Goal: Information Seeking & Learning: Learn about a topic

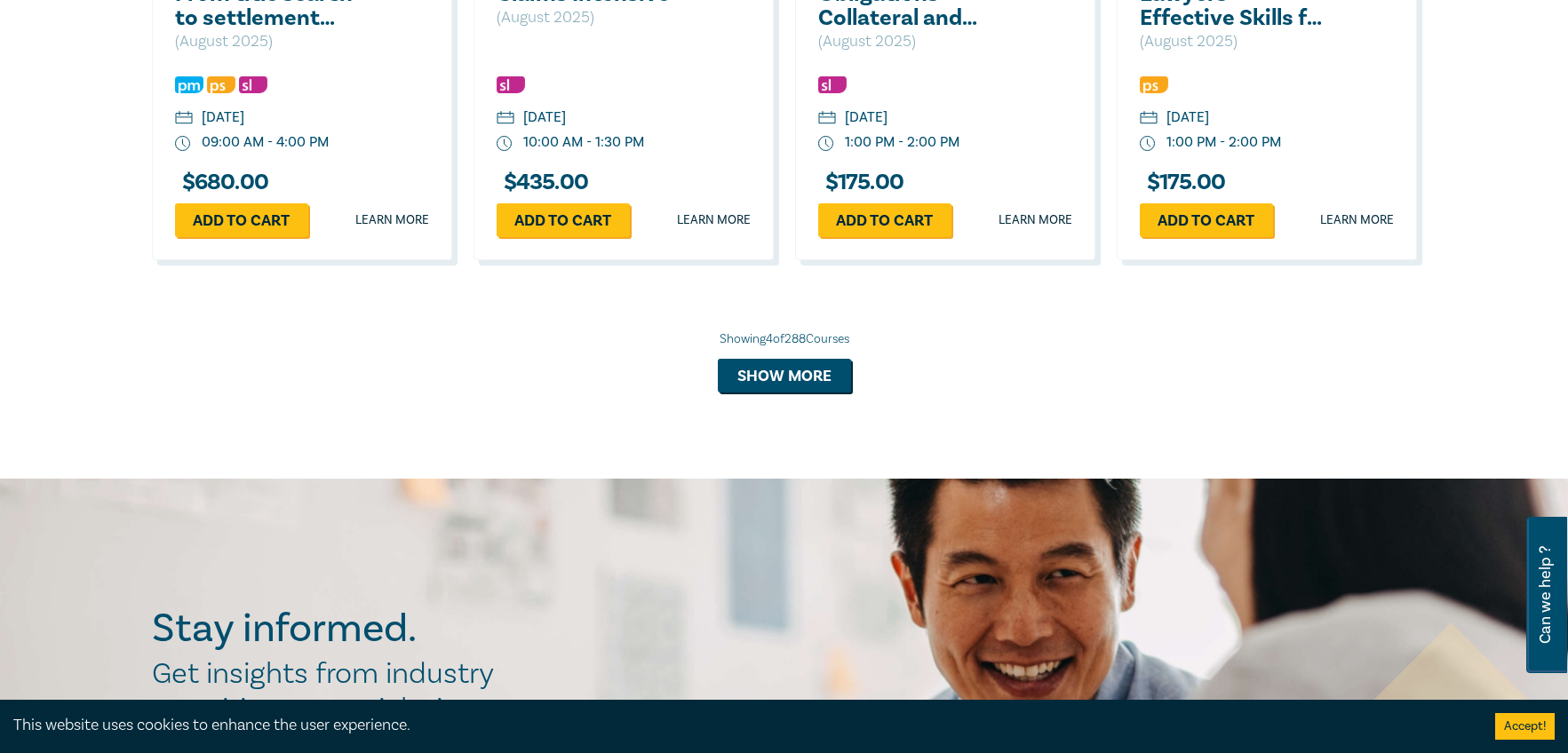
scroll to position [1436, 0]
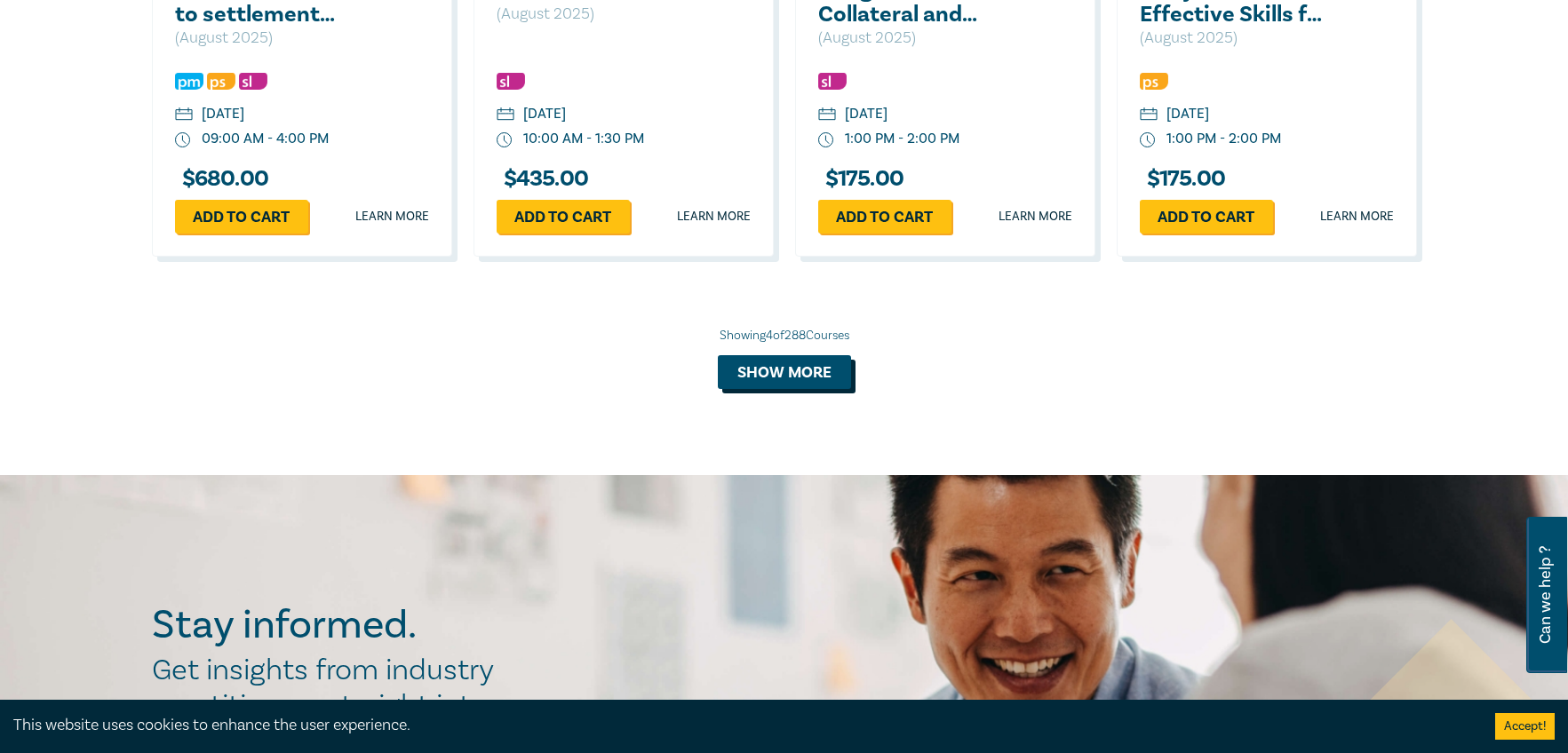
click at [812, 364] on button "Show more" at bounding box center [784, 371] width 133 height 34
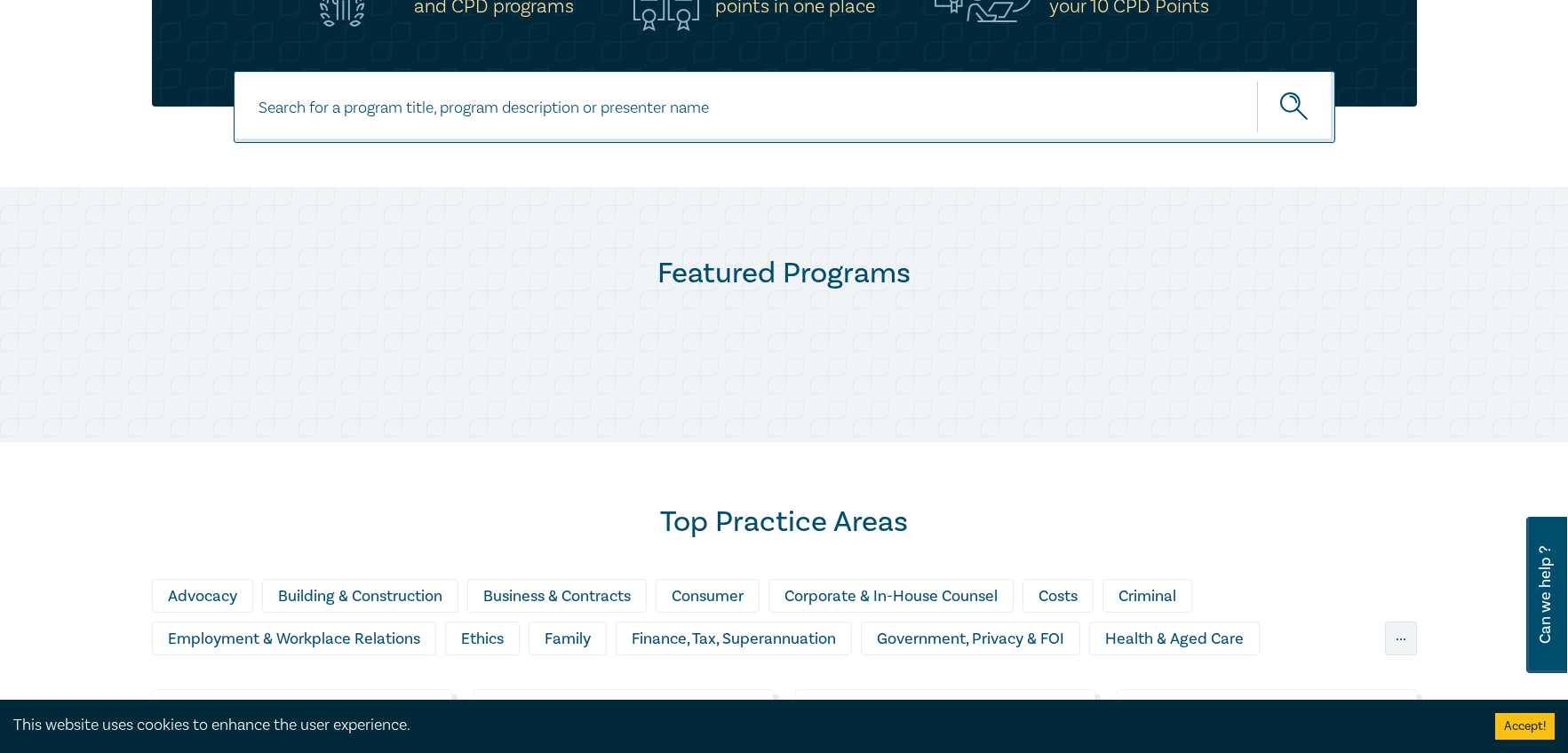
scroll to position [682, 0]
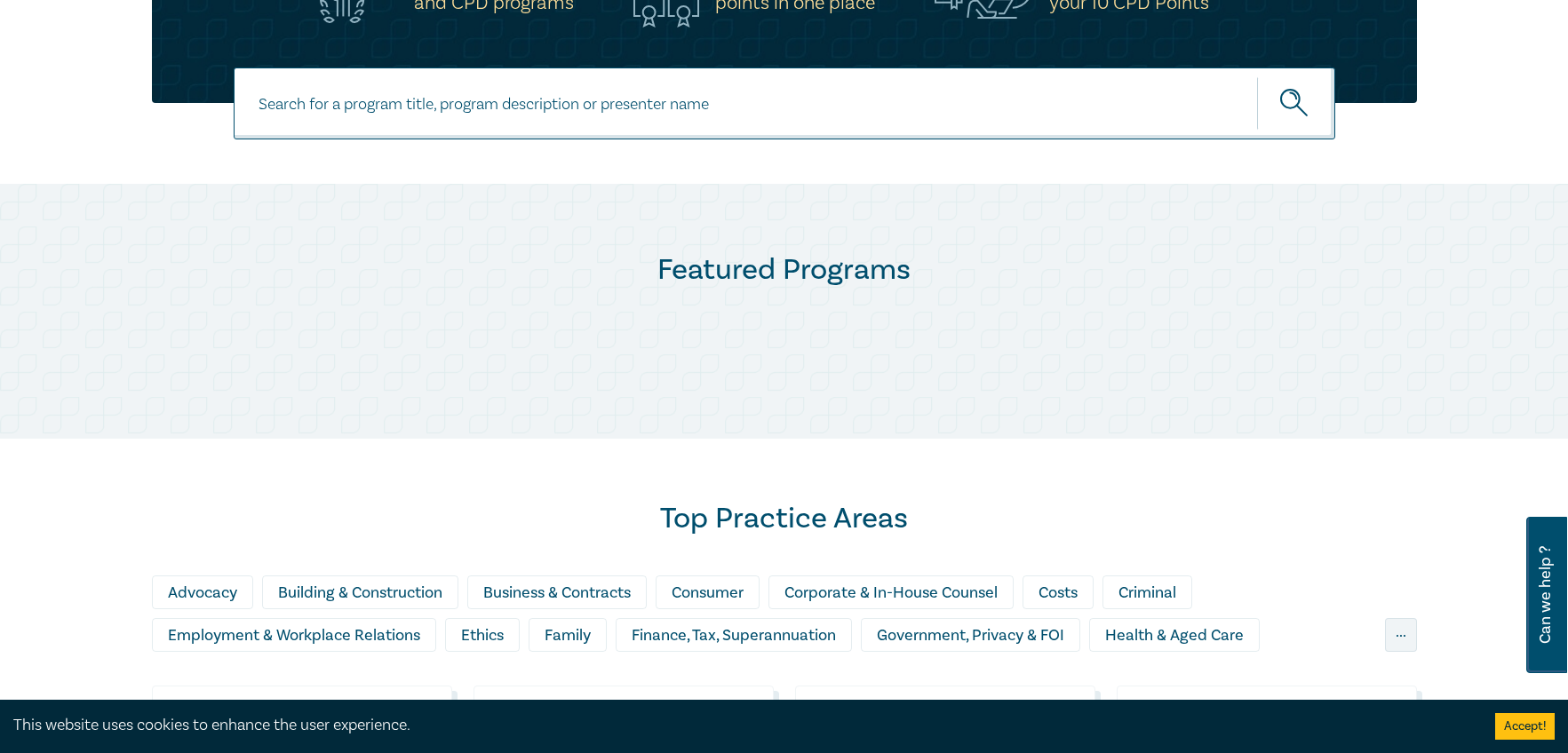
click at [278, 101] on input at bounding box center [784, 103] width 1101 height 72
paste input "Corporate Insolvency – Navigating the Shift From Shareholder to Creditor"
type input "Corporate Insolvency – Navigating the Shift From Shareholder to Creditor"
click at [1256, 76] on button "submit" at bounding box center [1295, 103] width 78 height 54
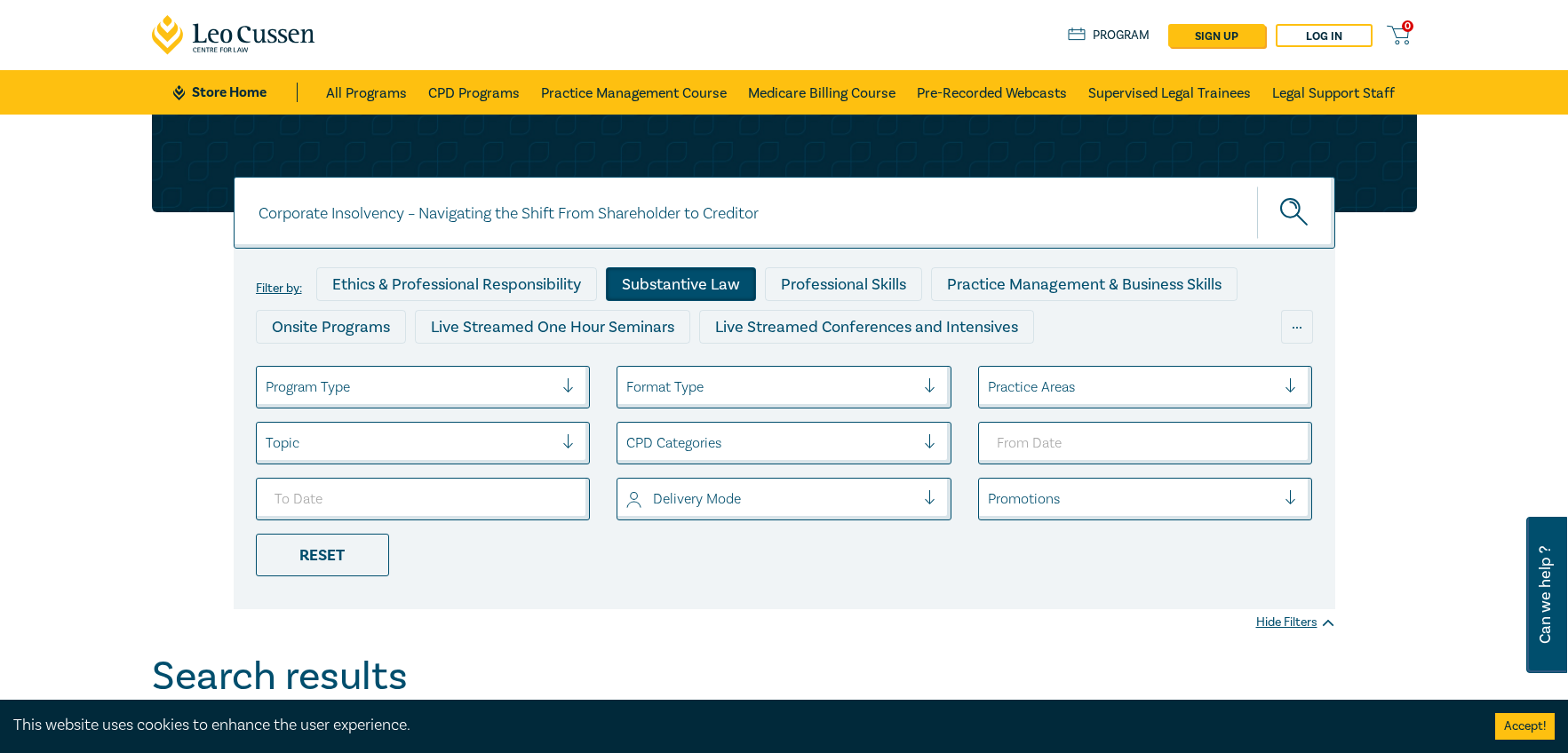
click at [694, 282] on div "Substantive Law" at bounding box center [681, 284] width 150 height 34
click at [1309, 31] on link "Log in" at bounding box center [1324, 36] width 97 height 23
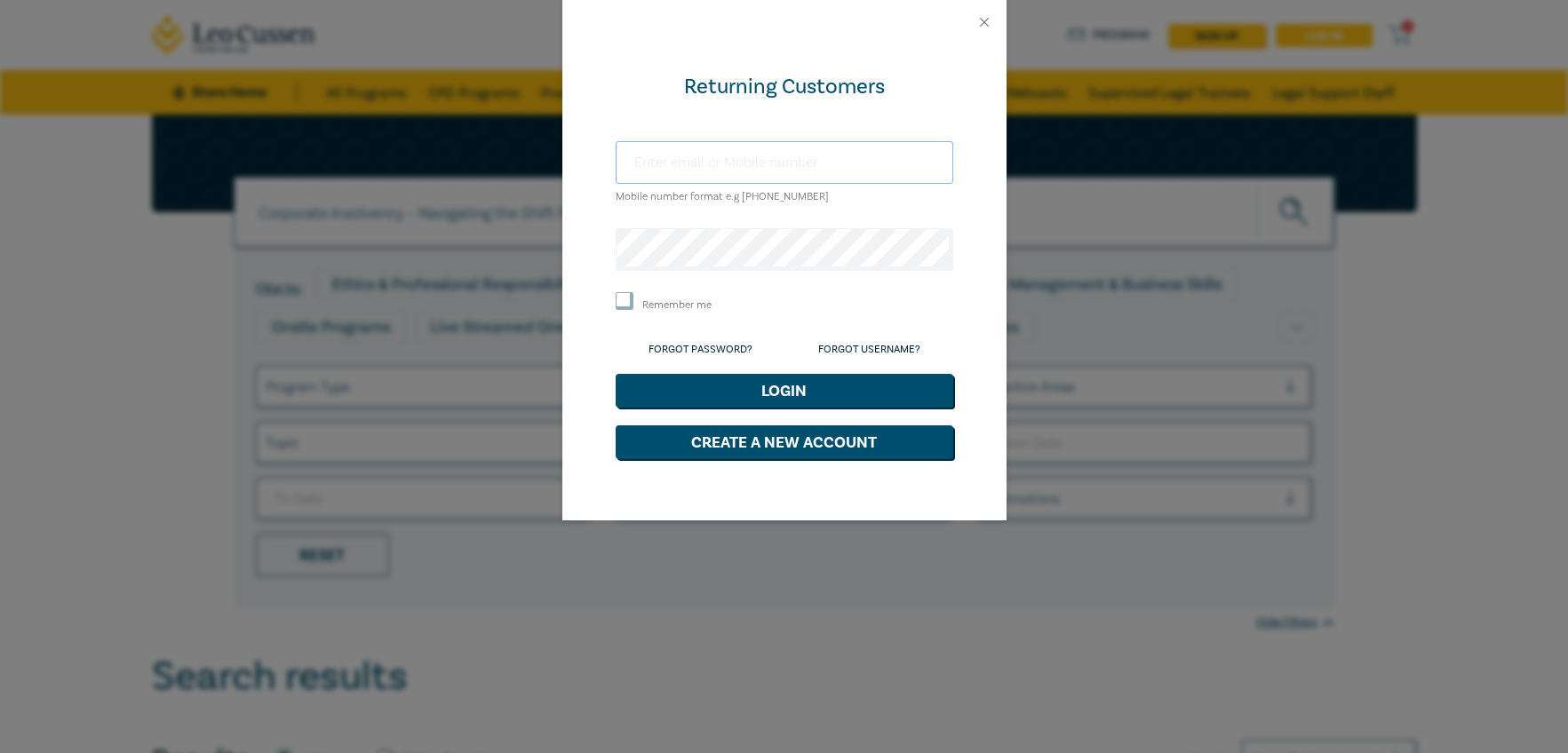
type input "+61 408526651"
click at [782, 389] on button "Login" at bounding box center [784, 390] width 338 height 34
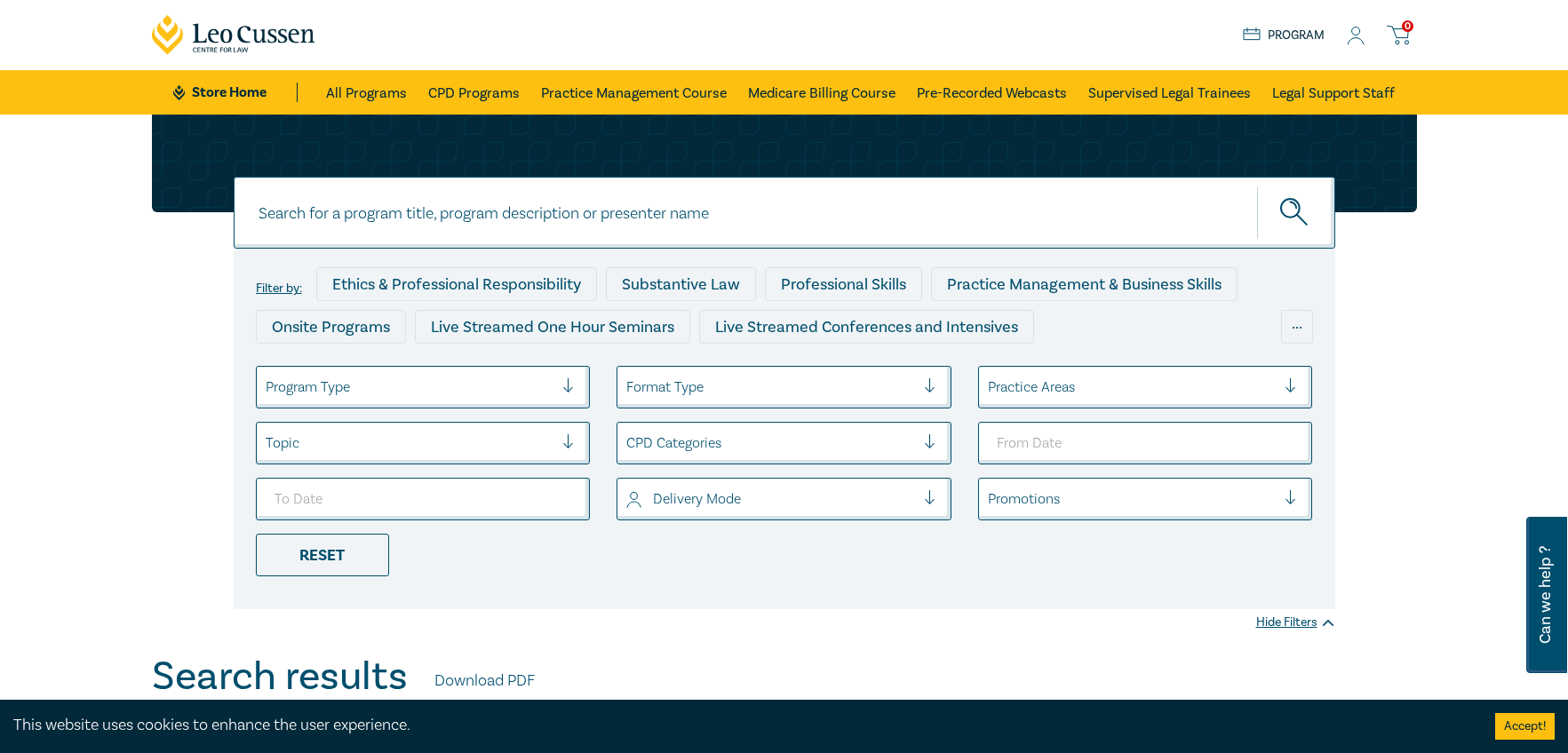
click at [327, 213] on input at bounding box center [784, 213] width 1101 height 72
paste input "Corporate Insolvency – Navigating the Shift From Shareholder to Creditor"
click at [1256, 186] on button "submit" at bounding box center [1295, 213] width 78 height 54
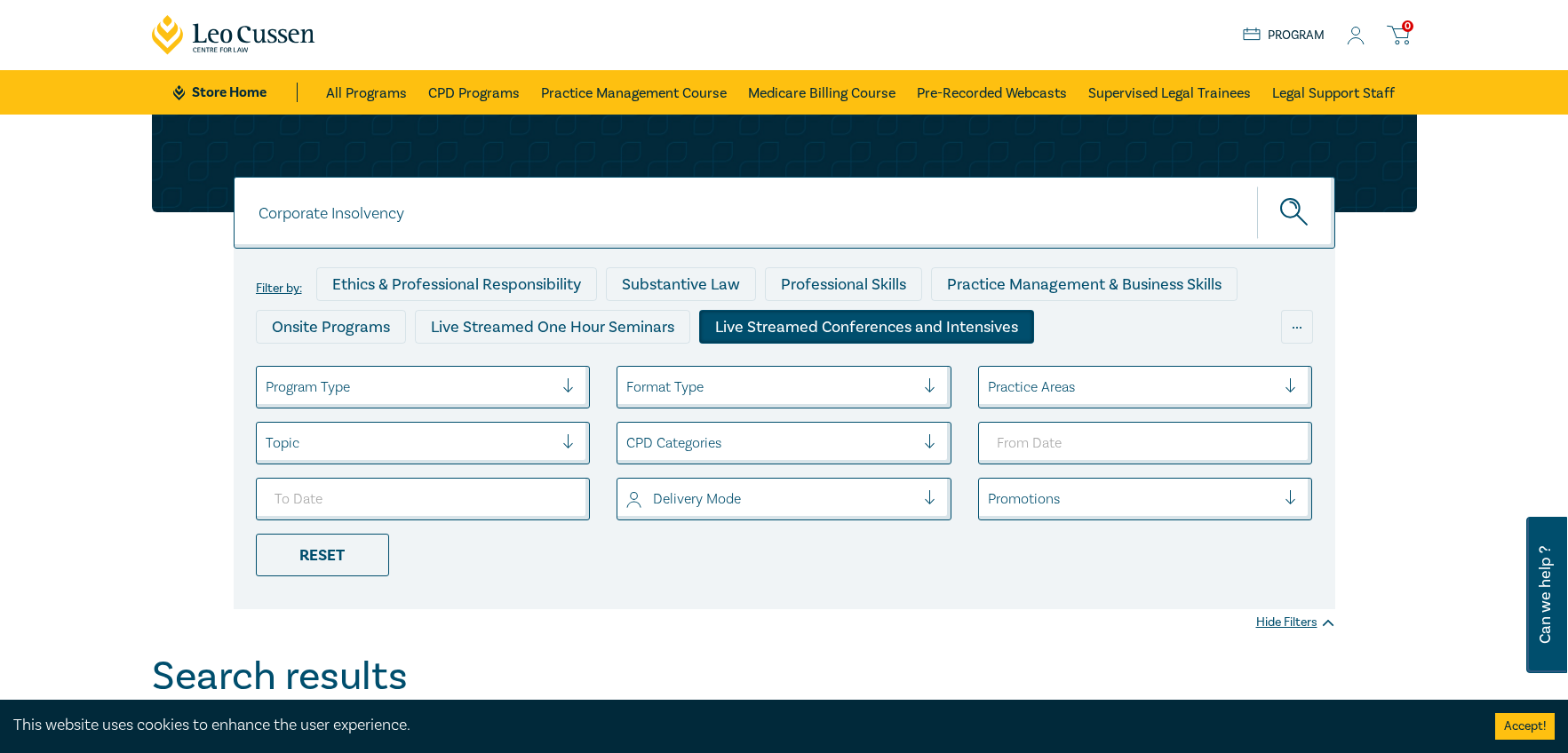
click at [843, 323] on div "Live Streamed Conferences and Intensives" at bounding box center [867, 326] width 335 height 34
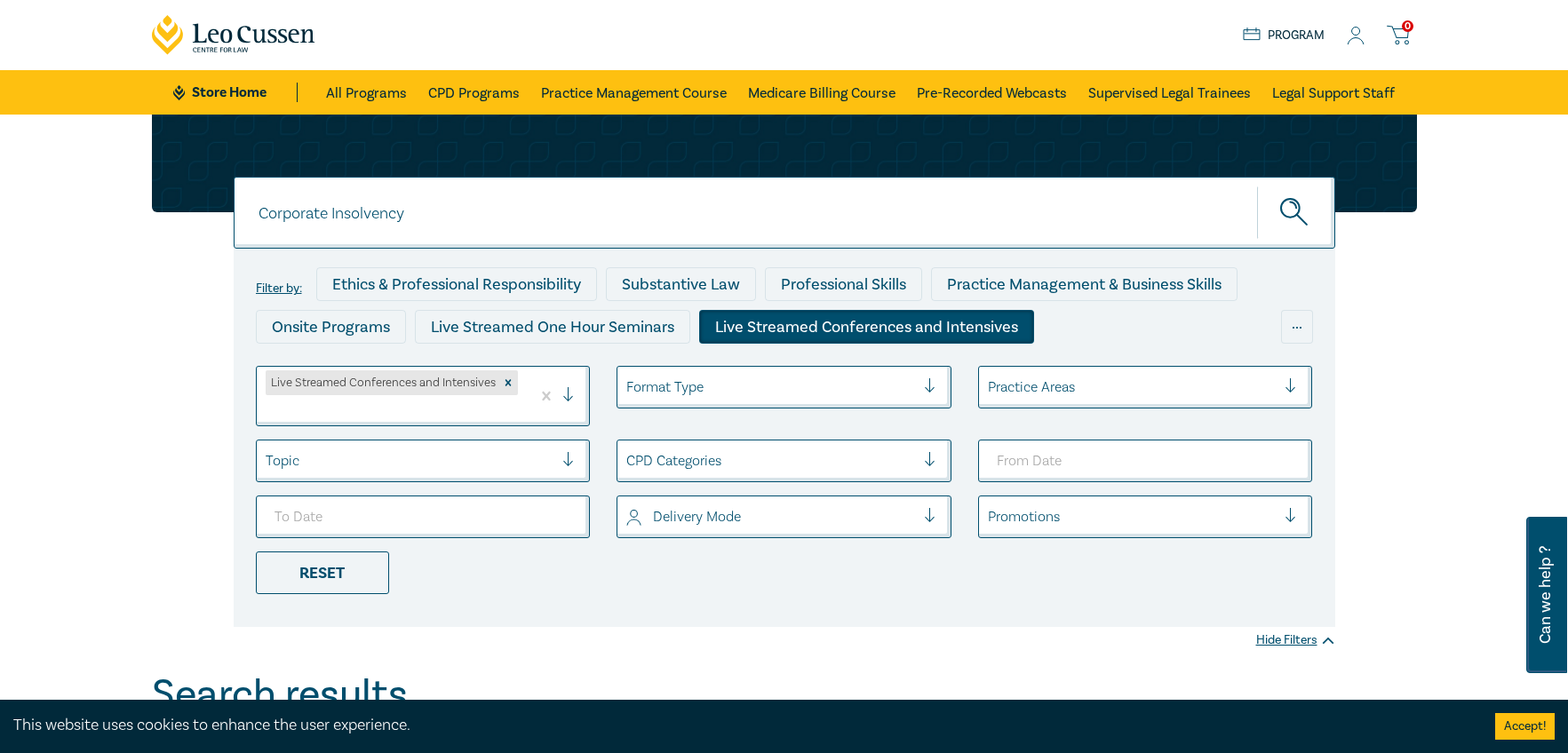
click at [418, 213] on input "Corporate Insolvency" at bounding box center [784, 213] width 1101 height 72
type input "C"
click at [781, 325] on div "Live Streamed Conferences and Intensives" at bounding box center [867, 326] width 335 height 34
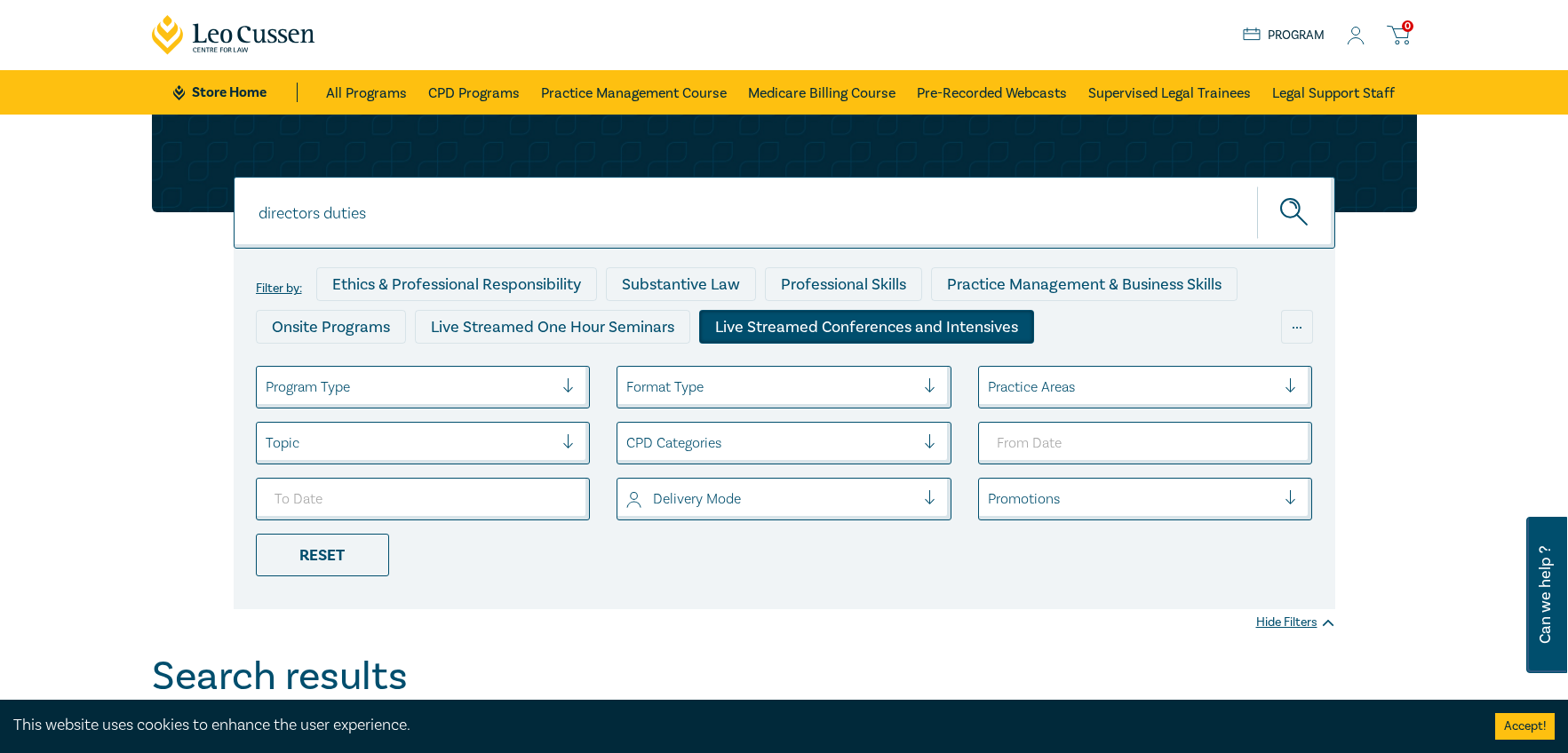
click at [796, 321] on div "Live Streamed Conferences and Intensives" at bounding box center [867, 326] width 335 height 34
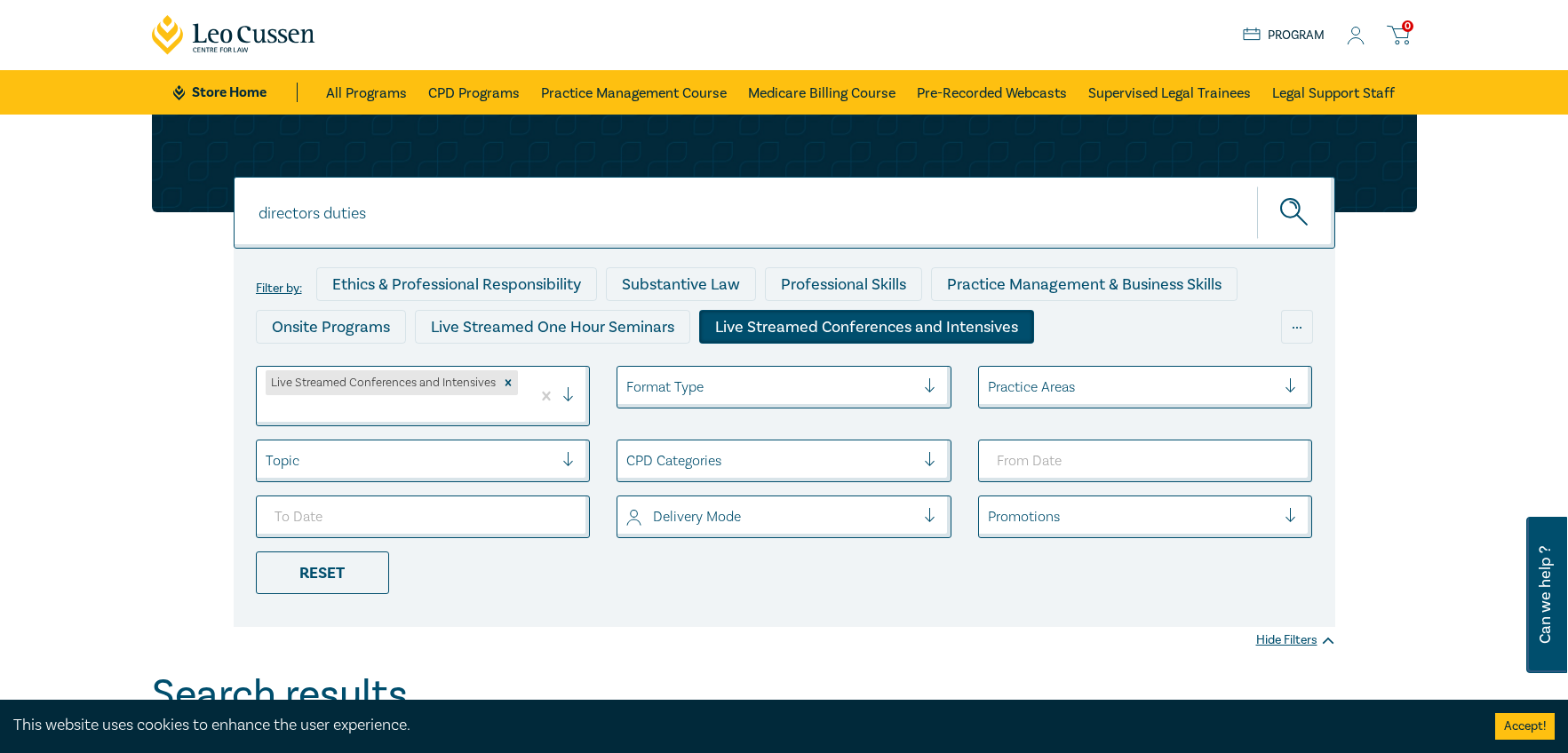
click at [388, 211] on input "directors duties" at bounding box center [784, 213] width 1101 height 72
type input "directors duties"
click at [765, 318] on div "Live Streamed Conferences and Intensives" at bounding box center [867, 326] width 335 height 34
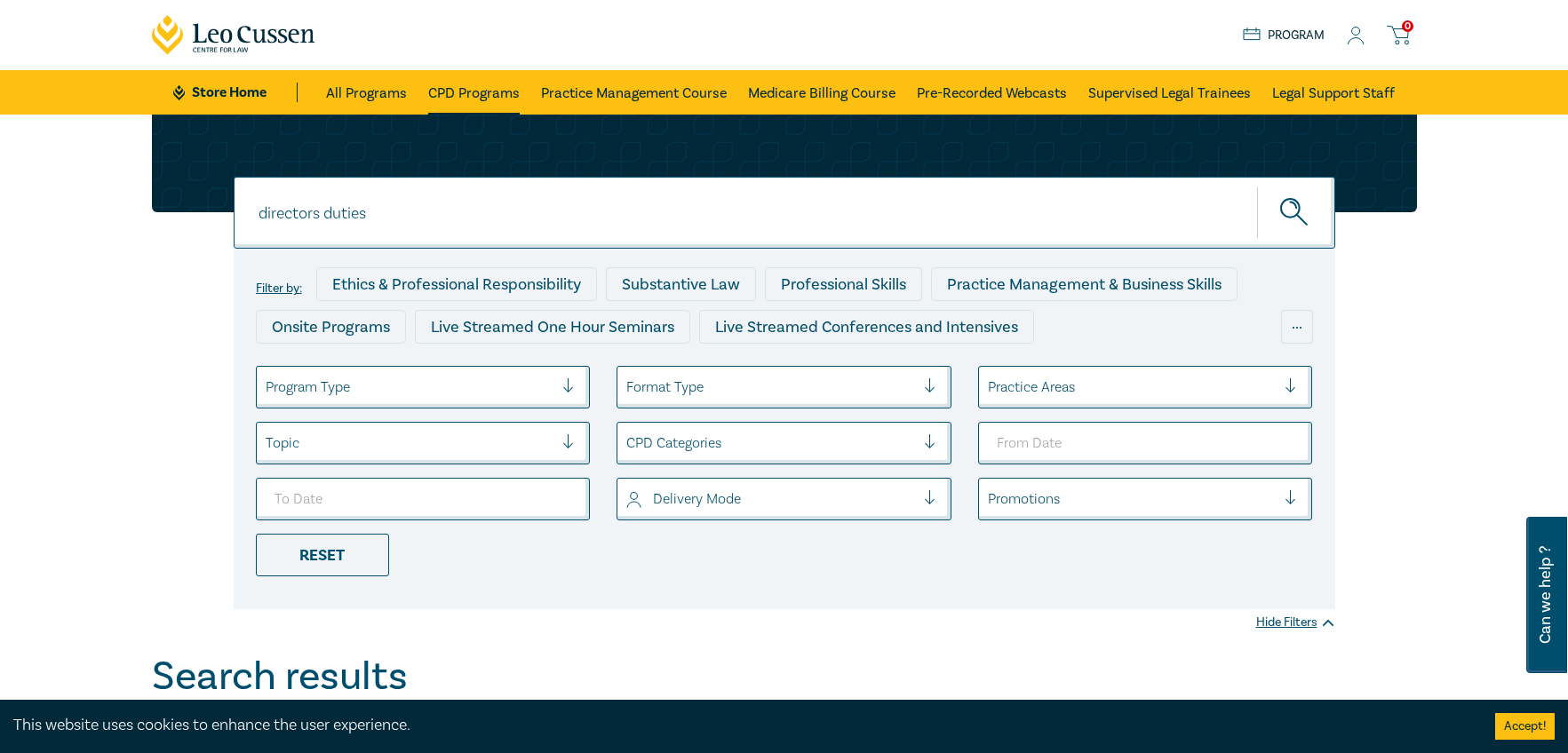
click at [492, 86] on link "CPD Programs" at bounding box center [473, 92] width 91 height 44
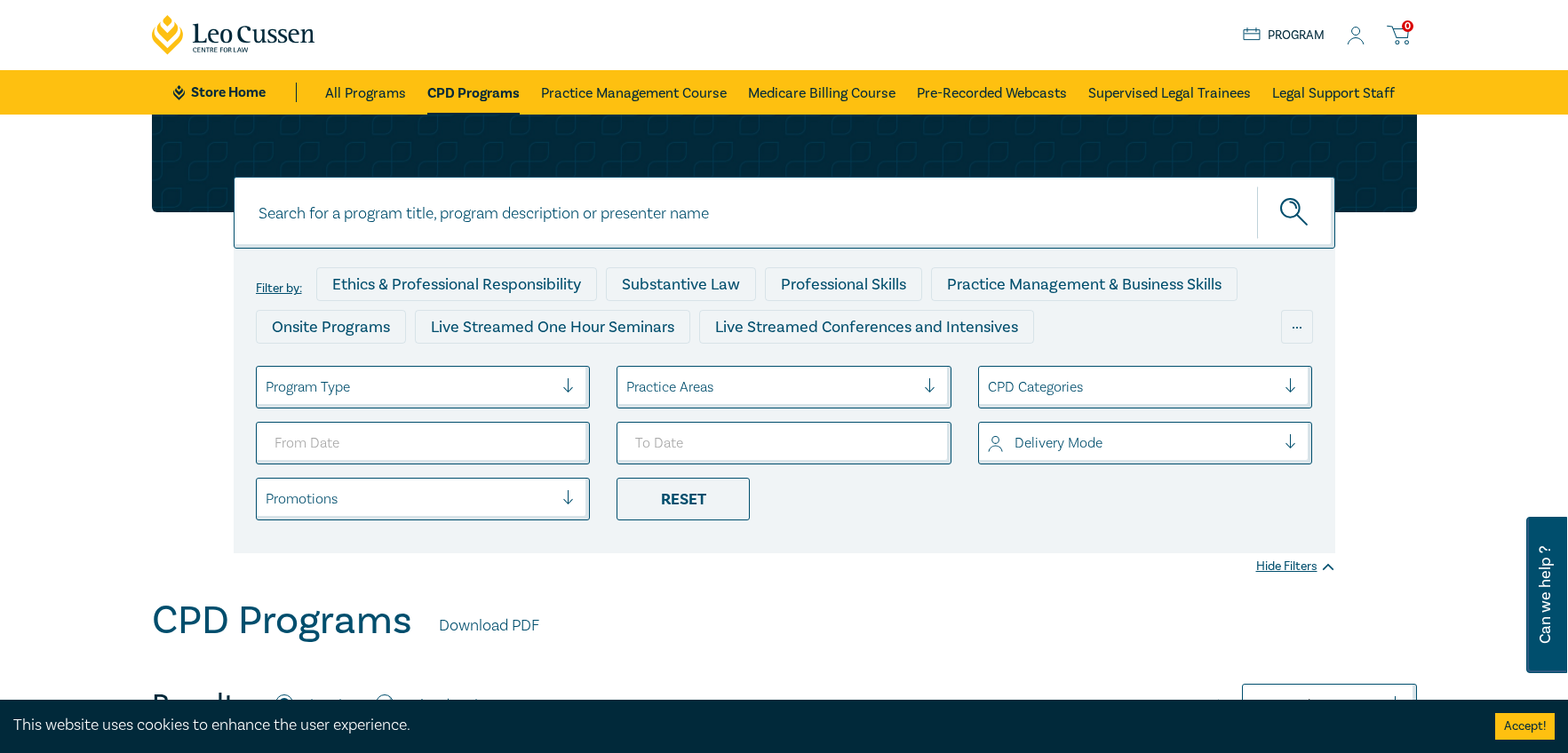
click at [295, 230] on input at bounding box center [784, 213] width 1101 height 72
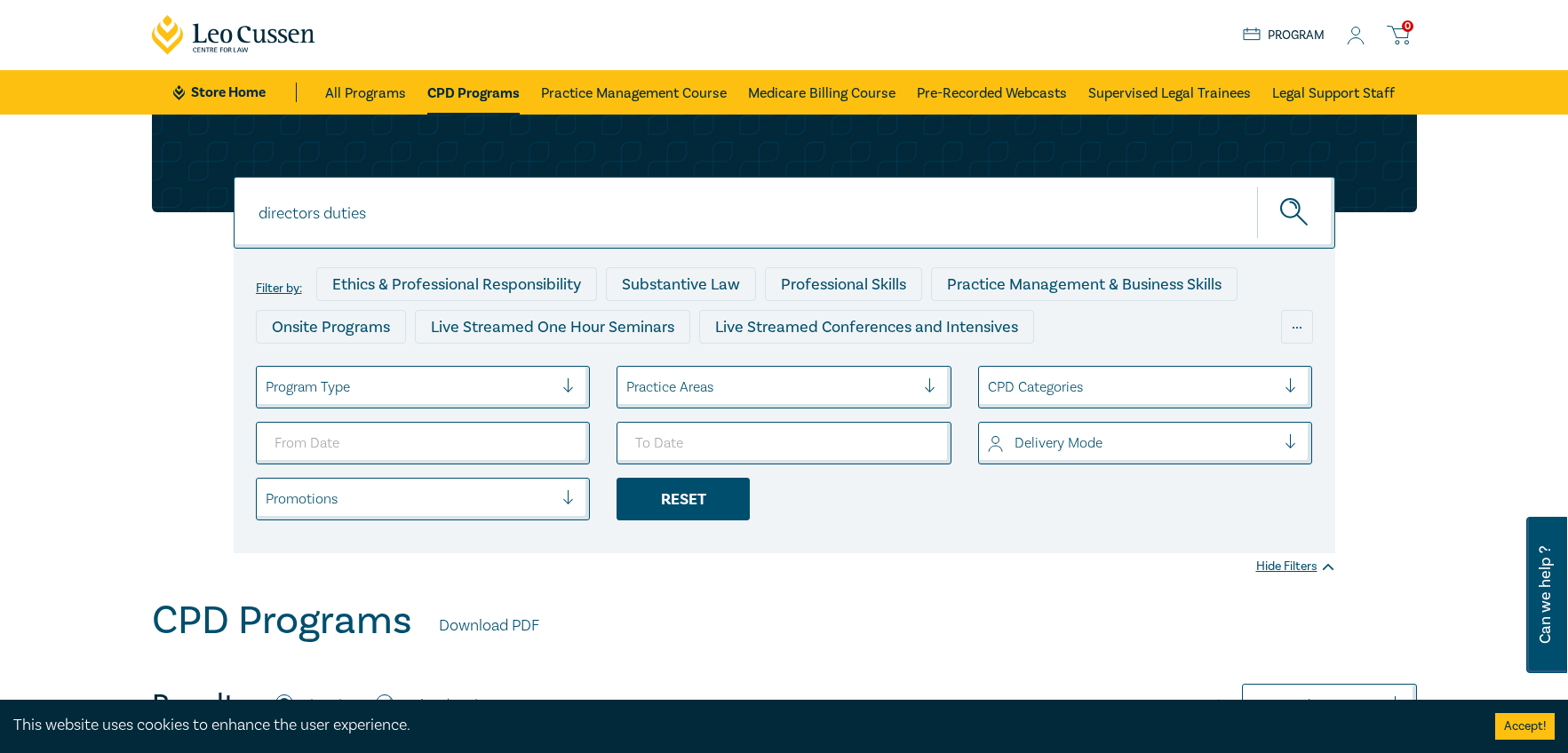
type input "directors duties"
click at [689, 495] on div "Reset" at bounding box center [683, 499] width 133 height 42
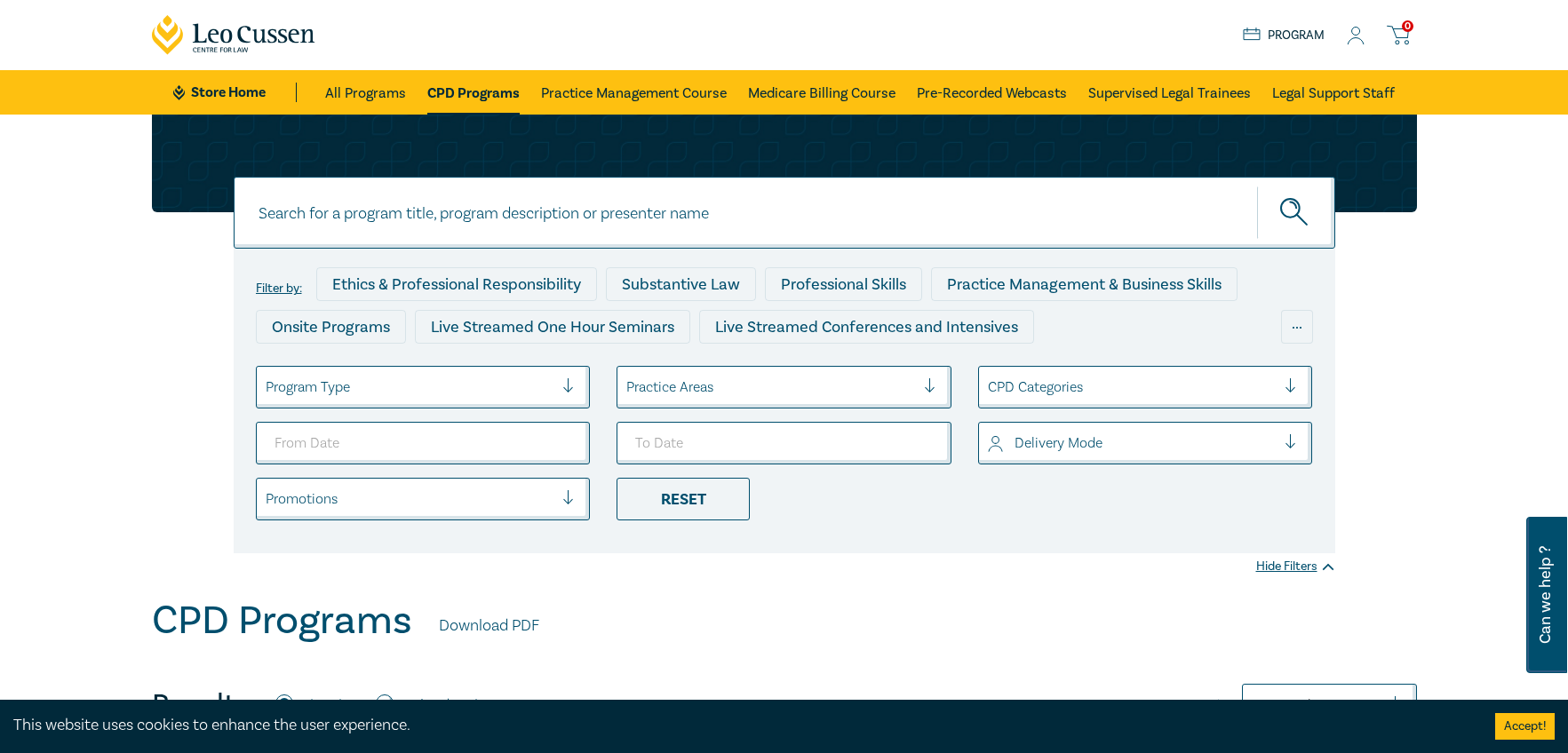
click at [1288, 208] on icon "submit" at bounding box center [1295, 213] width 31 height 31
click at [295, 214] on input at bounding box center [784, 213] width 1101 height 72
type input "Directors duties"
click at [1291, 211] on icon "submit" at bounding box center [1295, 213] width 31 height 31
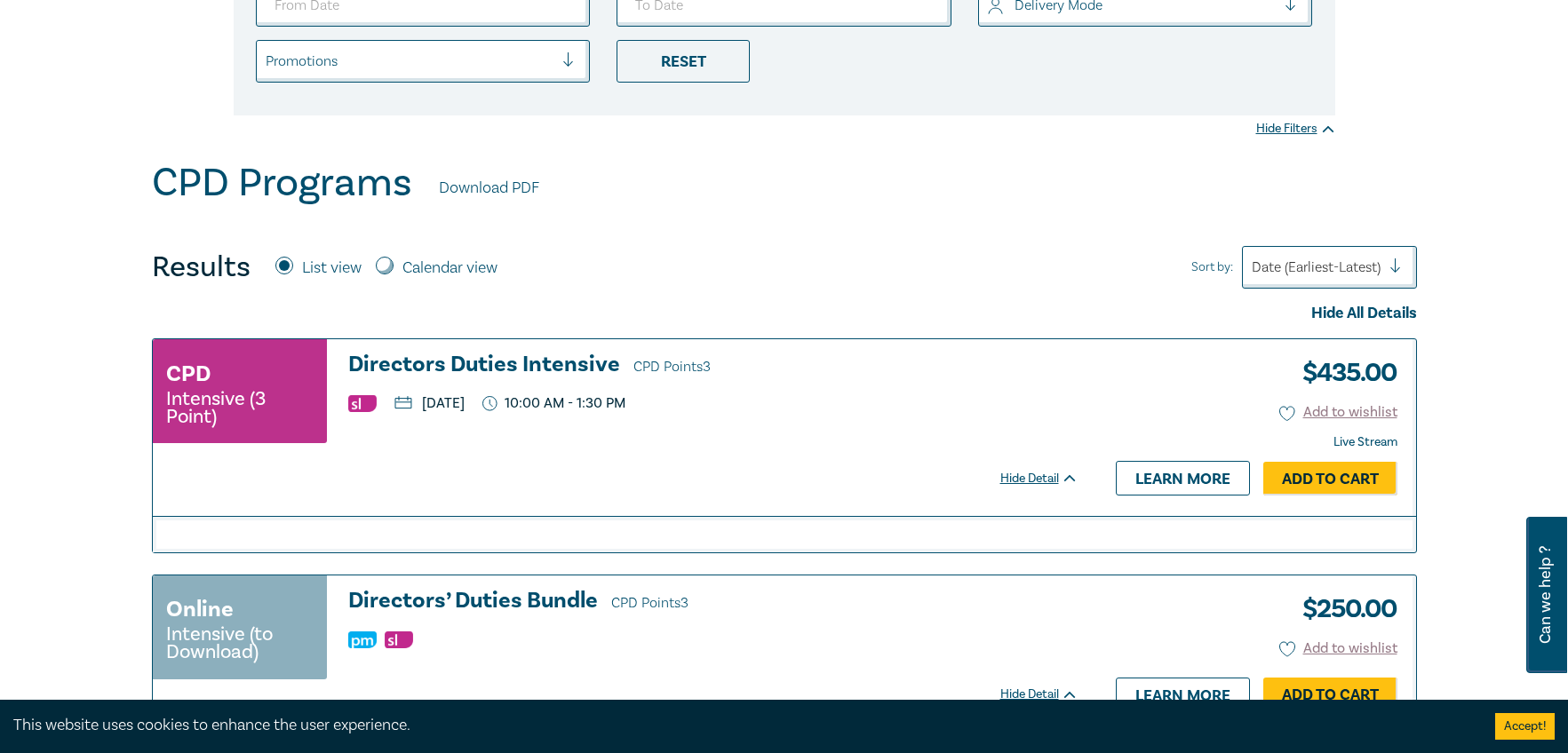
scroll to position [440, 0]
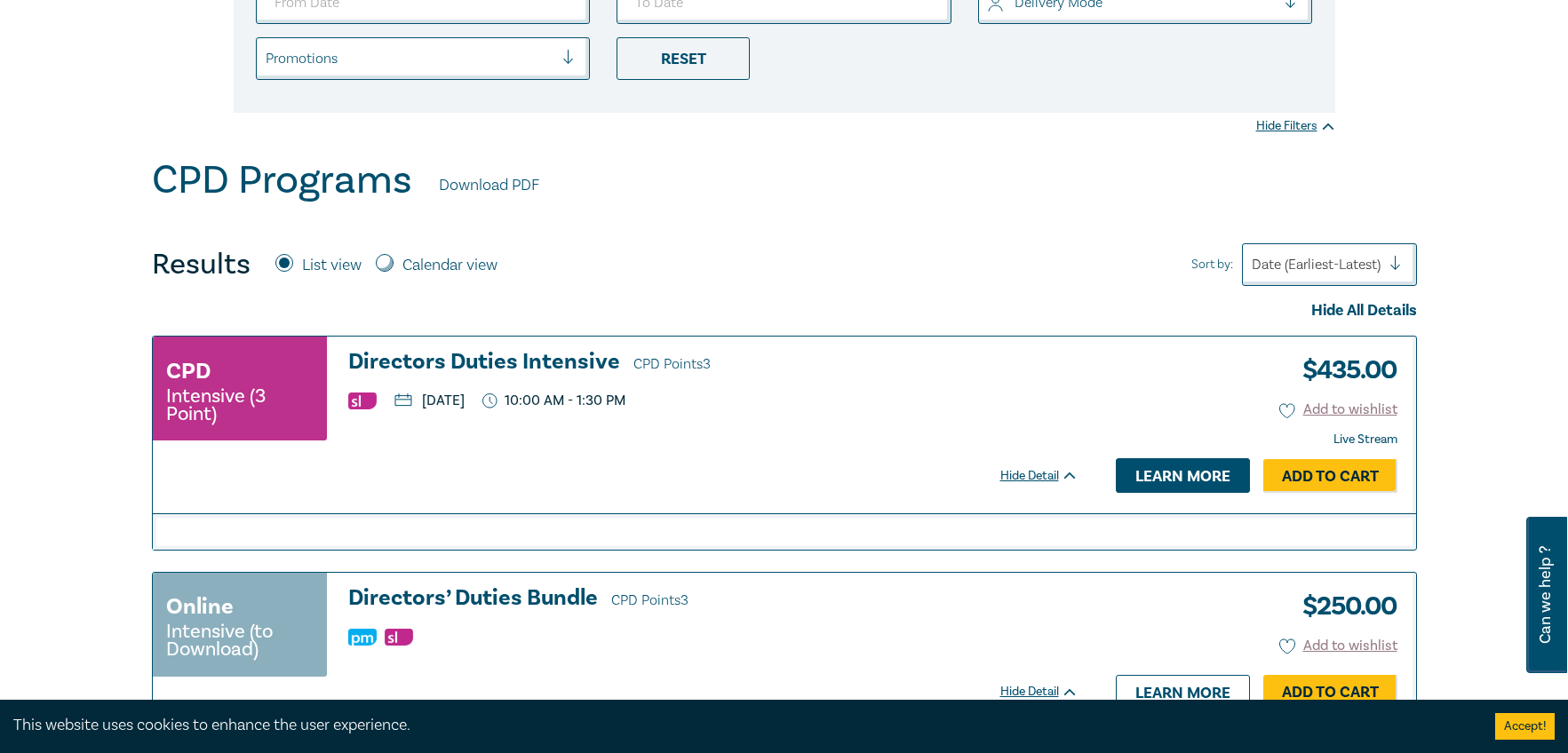
click at [1176, 468] on link "Learn more" at bounding box center [1182, 474] width 134 height 34
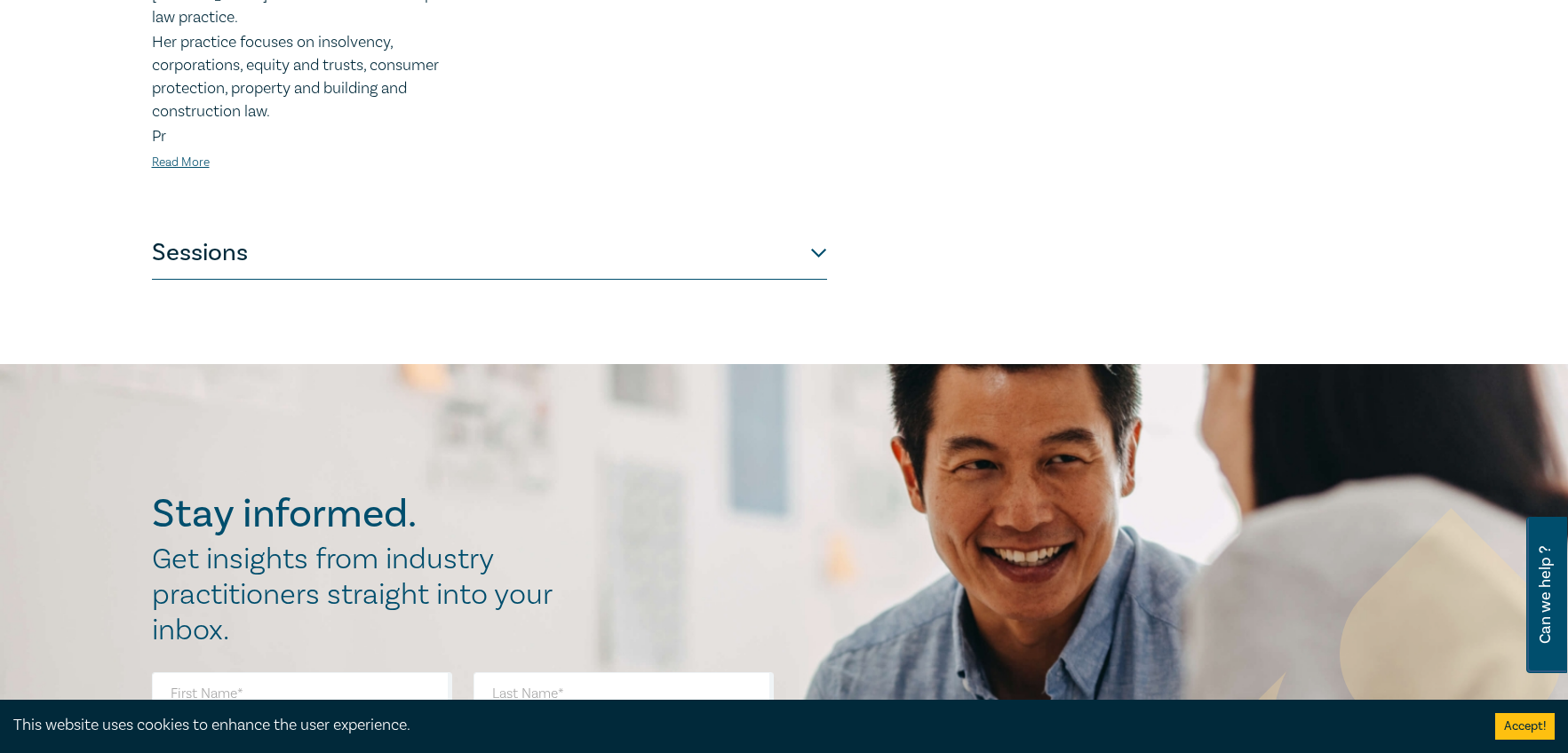
scroll to position [903, 0]
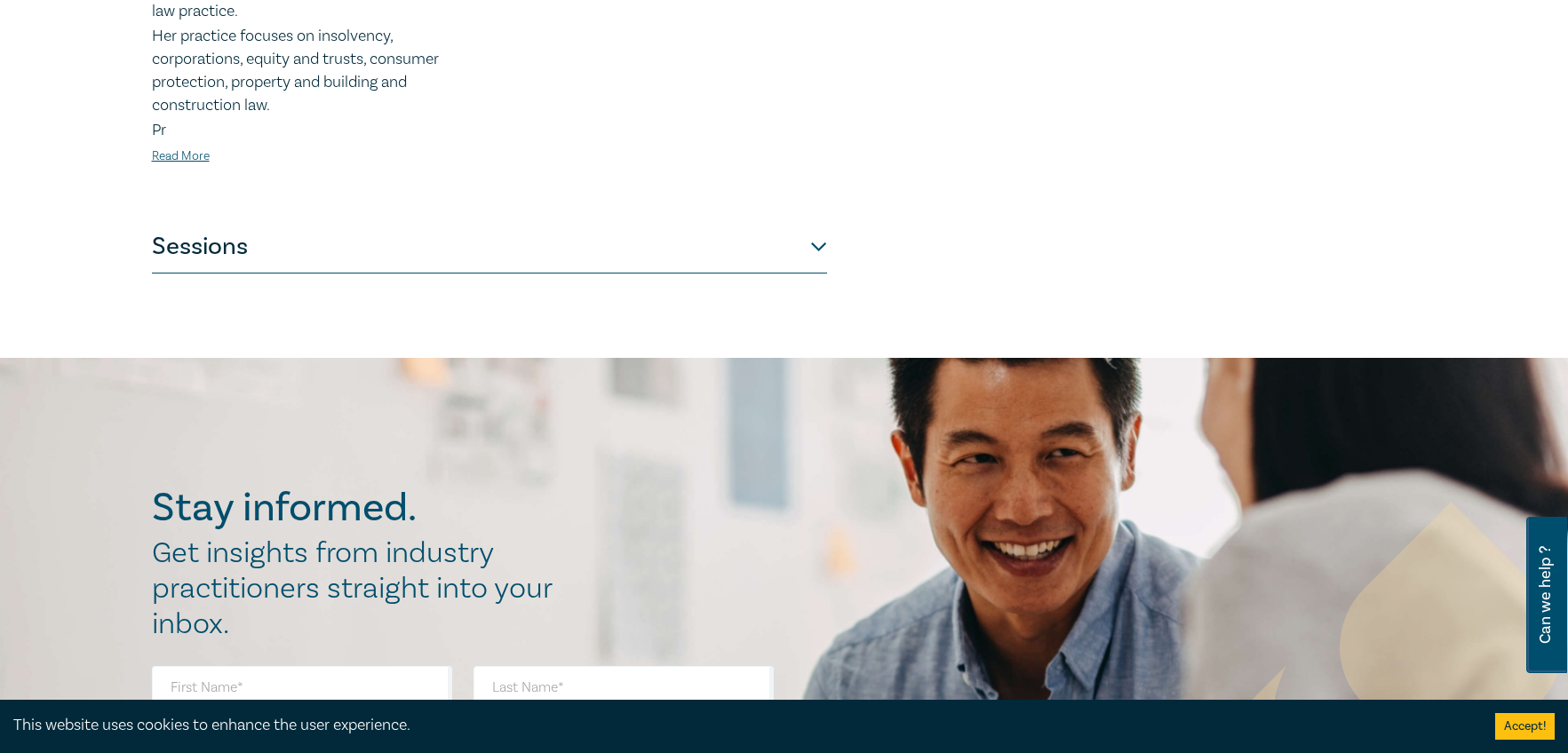
click at [822, 240] on button "Sessions" at bounding box center [490, 246] width 675 height 53
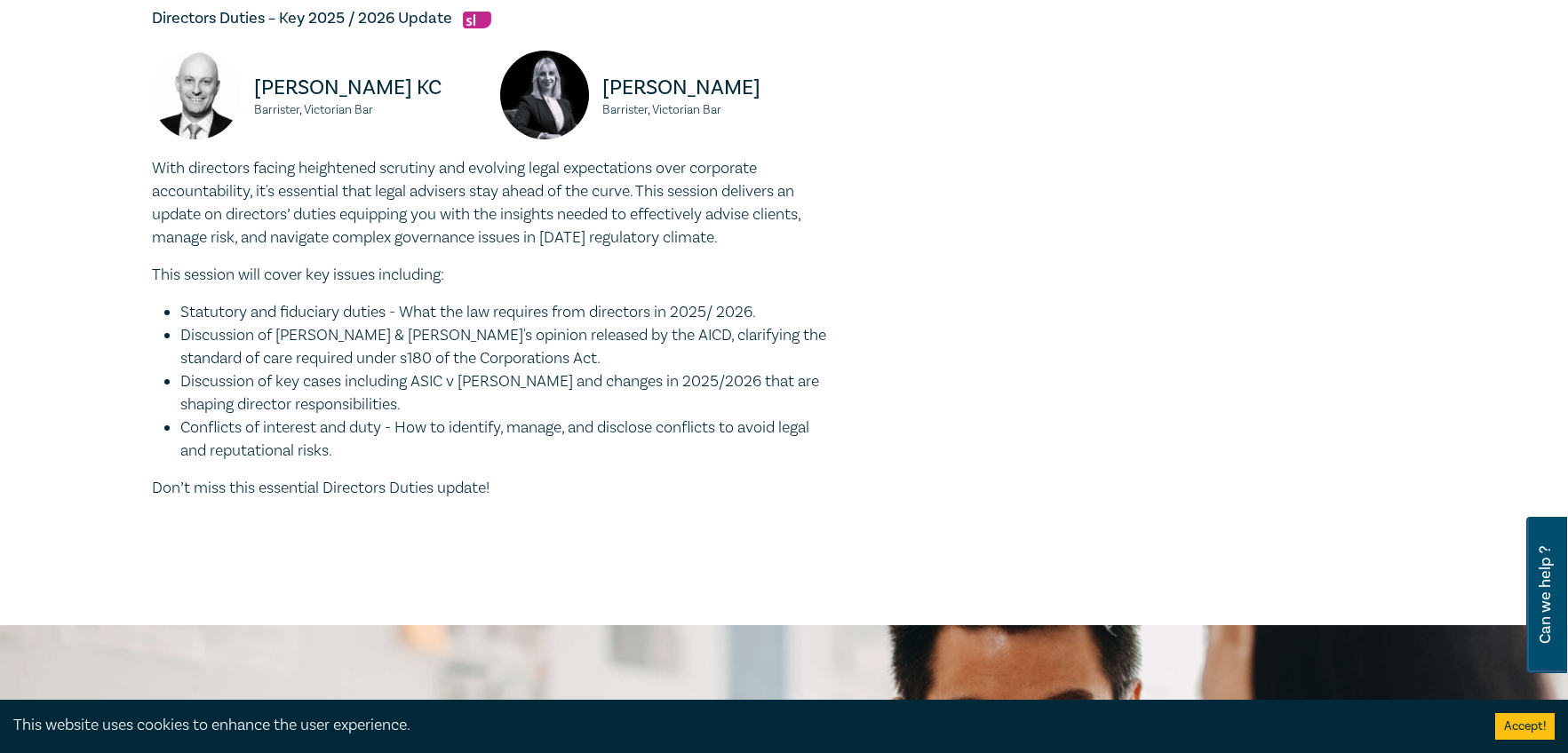
scroll to position [1367, 0]
